Goal: Task Accomplishment & Management: Use online tool/utility

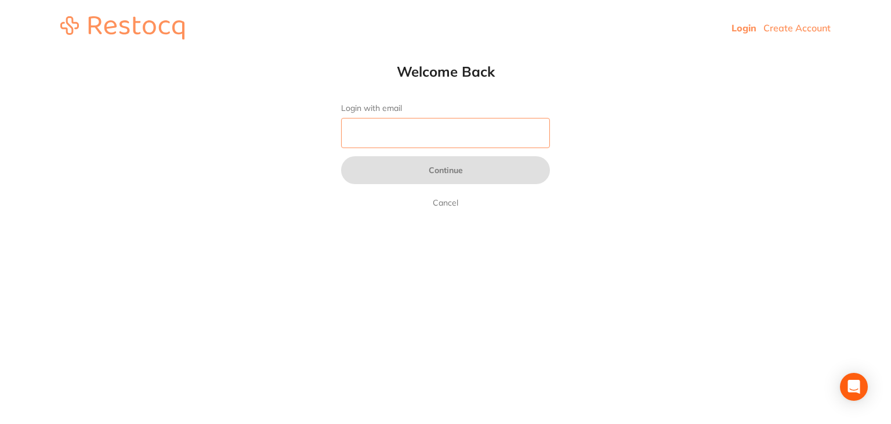
click at [402, 118] on input "Login with email" at bounding box center [445, 133] width 209 height 30
type input "orders@experteeth.com.au"
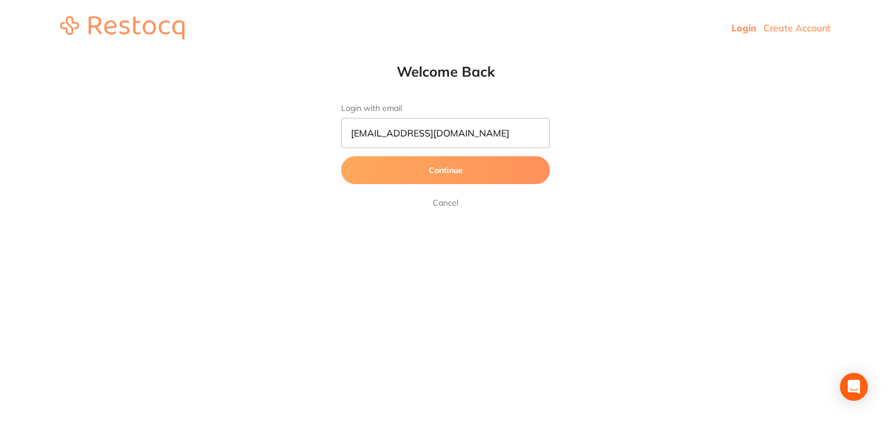
click at [397, 169] on button "Continue" at bounding box center [445, 170] width 209 height 28
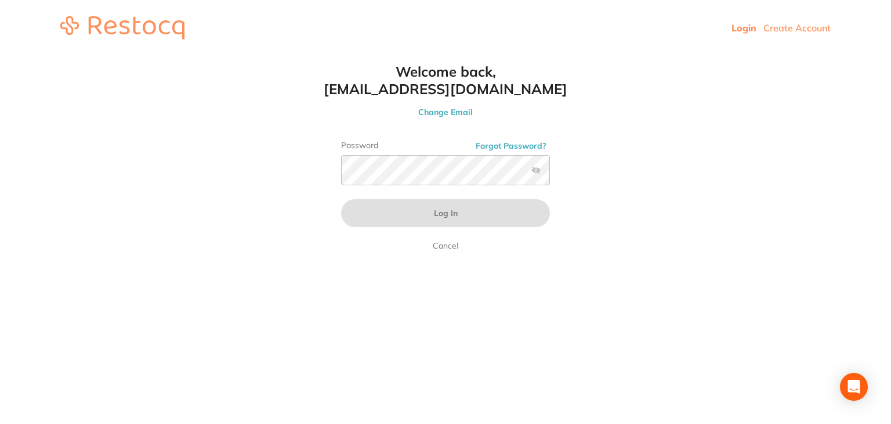
click at [740, 27] on link "Login" at bounding box center [744, 28] width 25 height 12
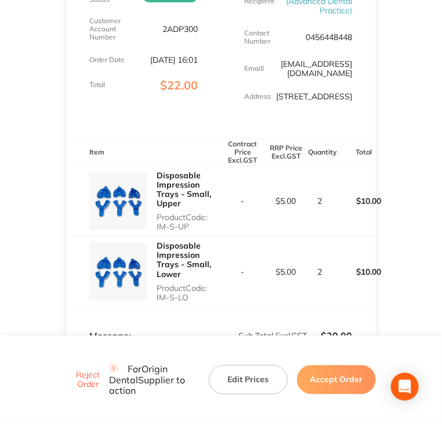
scroll to position [232, 0]
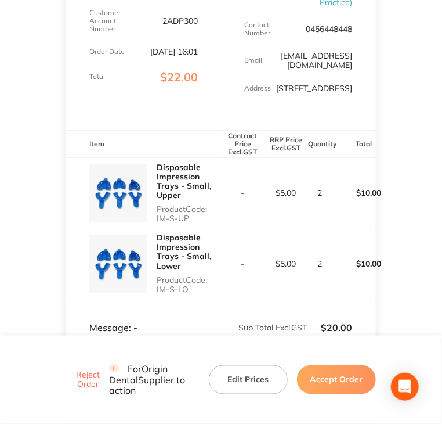
drag, startPoint x: 158, startPoint y: 228, endPoint x: 187, endPoint y: 227, distance: 29.6
click at [187, 223] on p "Product Code: IM-S-UP" at bounding box center [189, 213] width 64 height 19
copy p "IM-S-UP"
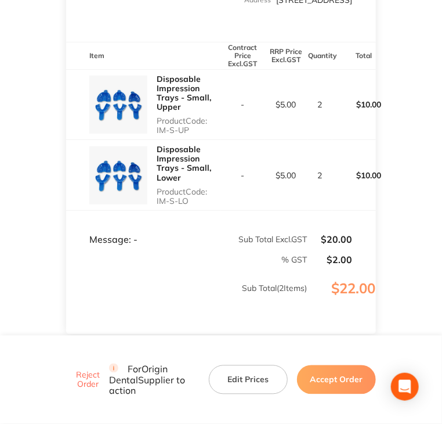
scroll to position [348, 0]
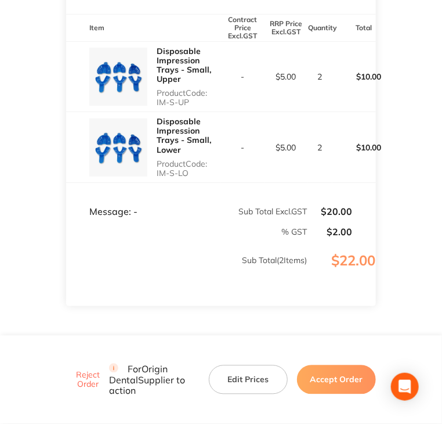
drag, startPoint x: 152, startPoint y: 185, endPoint x: 195, endPoint y: 185, distance: 42.9
click at [195, 182] on div "Disposable Impression Trays - Small, Lower Product Code: IM-S-LO" at bounding box center [143, 147] width 155 height 70
copy p "IM-S-LO"
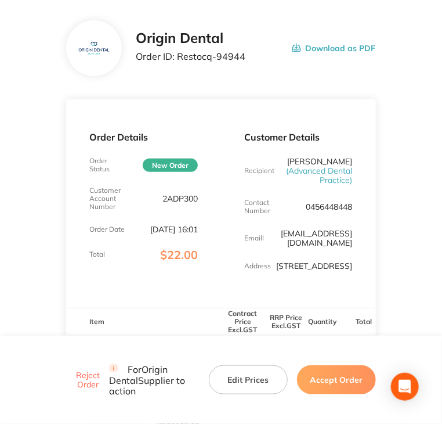
scroll to position [58, 0]
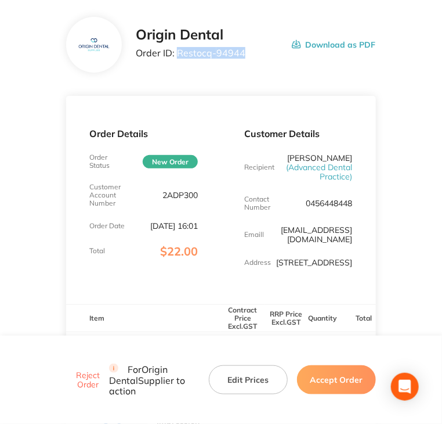
drag, startPoint x: 178, startPoint y: 56, endPoint x: 243, endPoint y: 55, distance: 65.6
click at [243, 55] on div "Origin Dental Order ID: Restocq- 94944 Download as PDF" at bounding box center [256, 45] width 240 height 36
copy p "Restocq- 94944"
click at [284, 71] on div "Origin Dental Order ID: Restocq- 94944 Download as PDF" at bounding box center [220, 45] width 309 height 56
click at [326, 381] on button "Accept Order" at bounding box center [336, 379] width 79 height 29
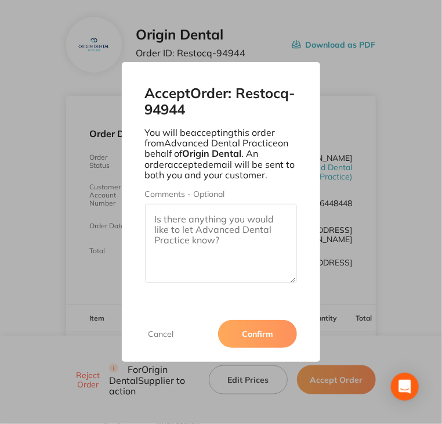
click at [215, 243] on textarea "Comments - Optional" at bounding box center [221, 243] width 153 height 79
paste textarea "SO-00001083"
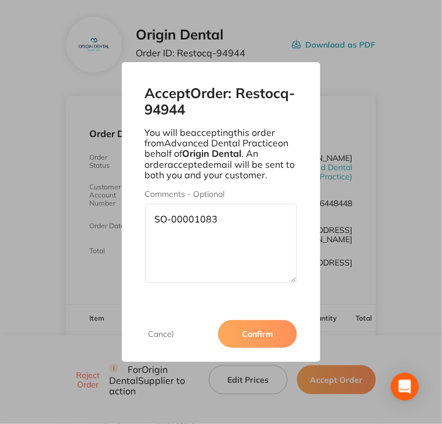
type textarea "SO-00001083"
click at [262, 334] on button "Confirm" at bounding box center [257, 334] width 79 height 28
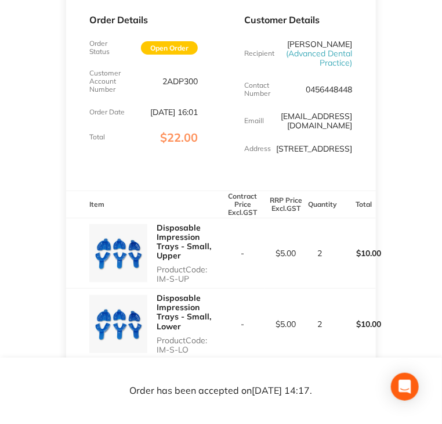
scroll to position [174, 0]
